Goal: Information Seeking & Learning: Check status

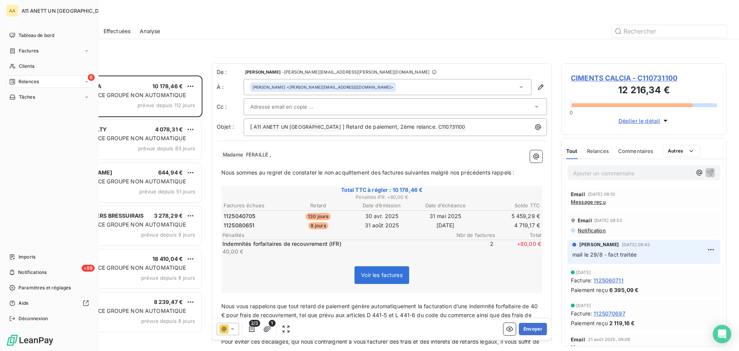
scroll to position [269, 160]
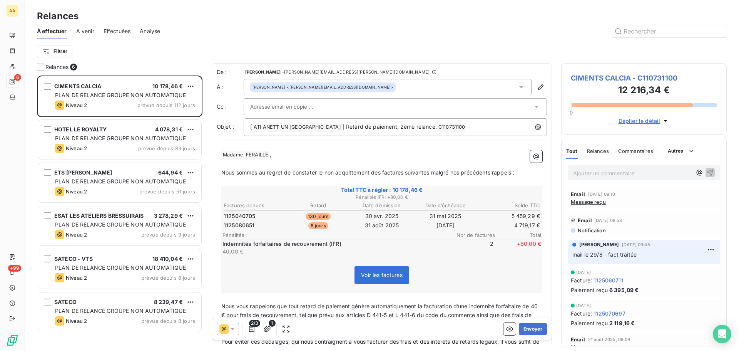
click at [152, 30] on span "Analyse" at bounding box center [150, 31] width 20 height 8
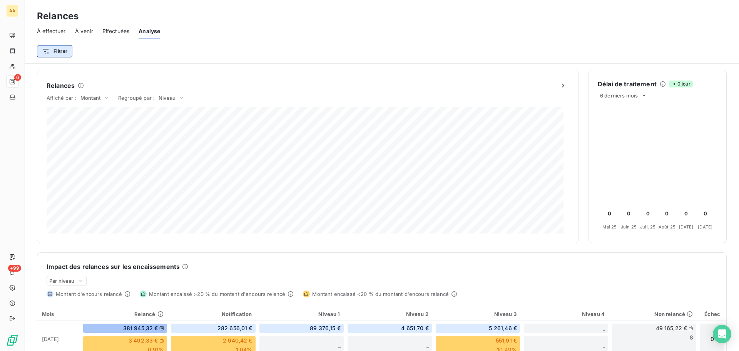
click at [56, 50] on html "AA 6 +99 Relances À effectuer À venir Effectuées Analyse Filtrer Relances Affic…" at bounding box center [369, 175] width 739 height 351
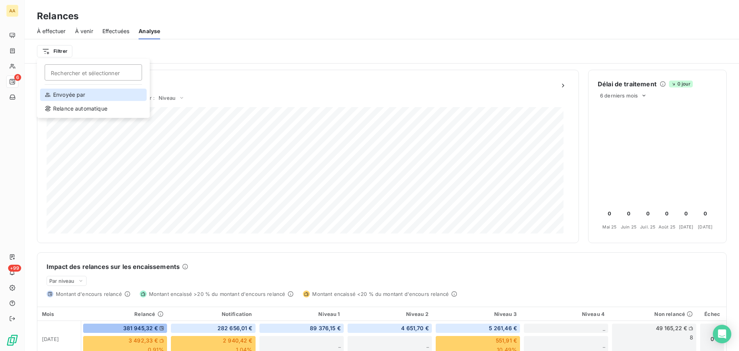
click at [69, 94] on div "Envoyée par" at bounding box center [93, 95] width 107 height 12
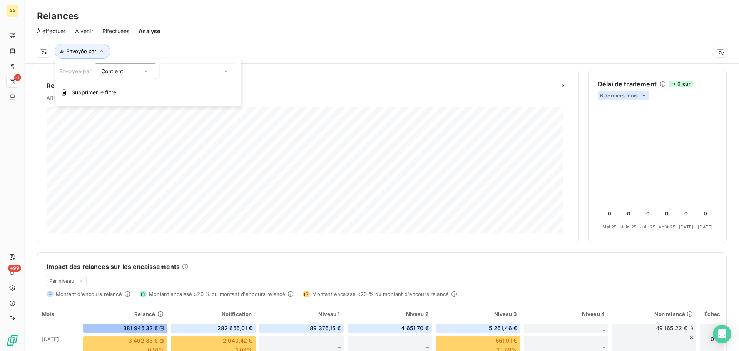
click at [632, 93] on span "6 derniers mois" at bounding box center [619, 95] width 38 height 6
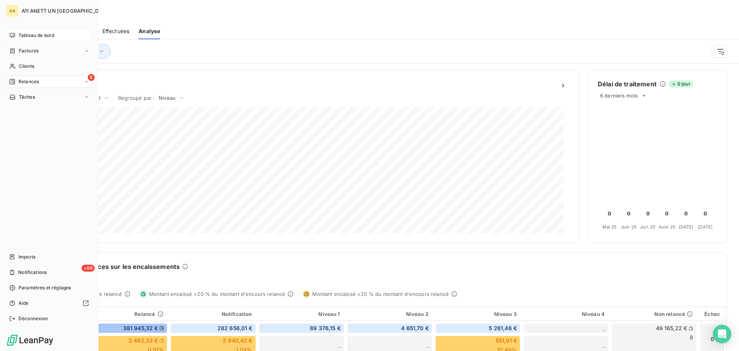
click at [25, 37] on span "Tableau de bord" at bounding box center [36, 35] width 36 height 7
